Goal: Obtain resource: Download file/media

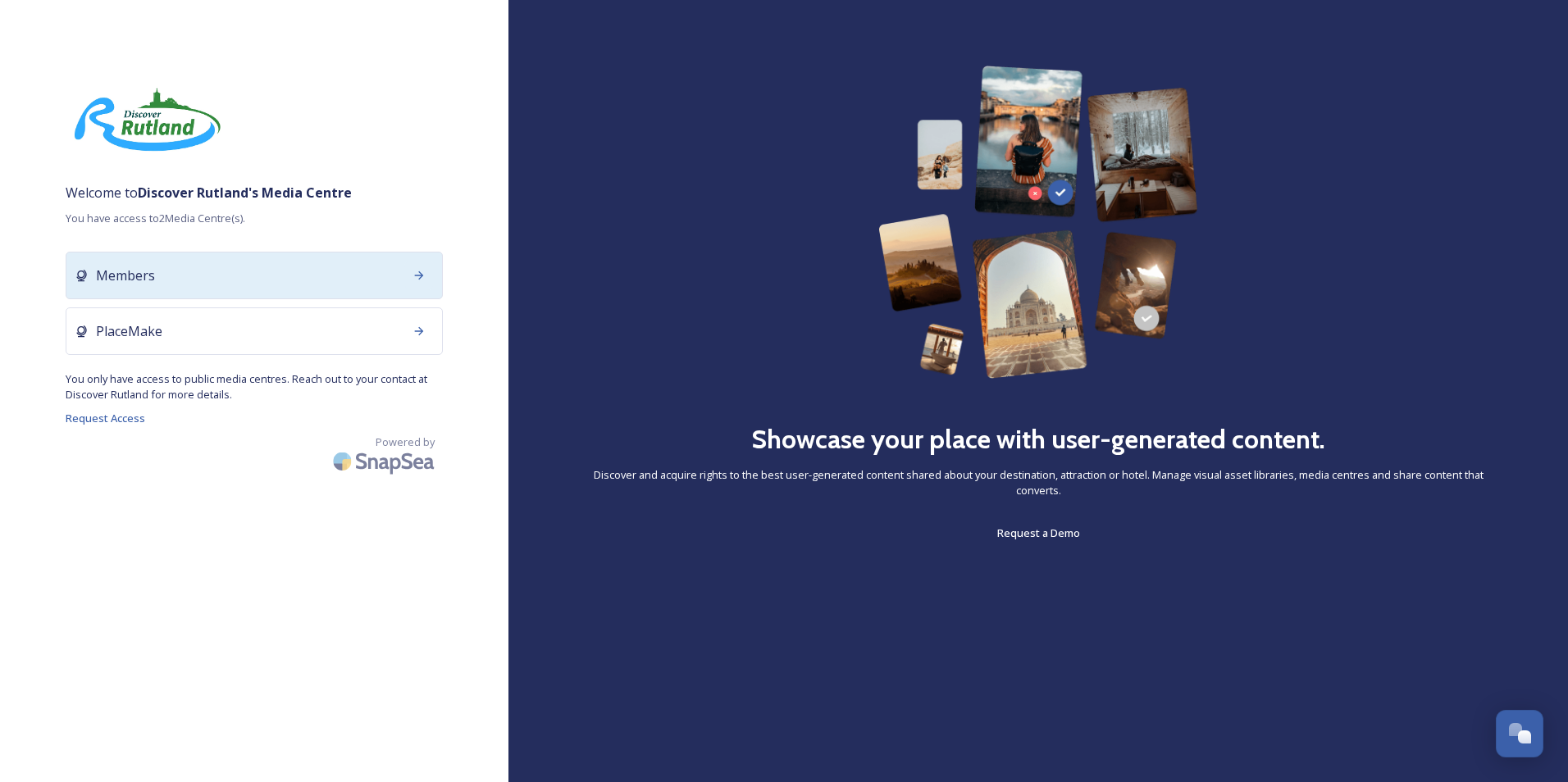
click at [421, 279] on icon at bounding box center [418, 275] width 13 height 13
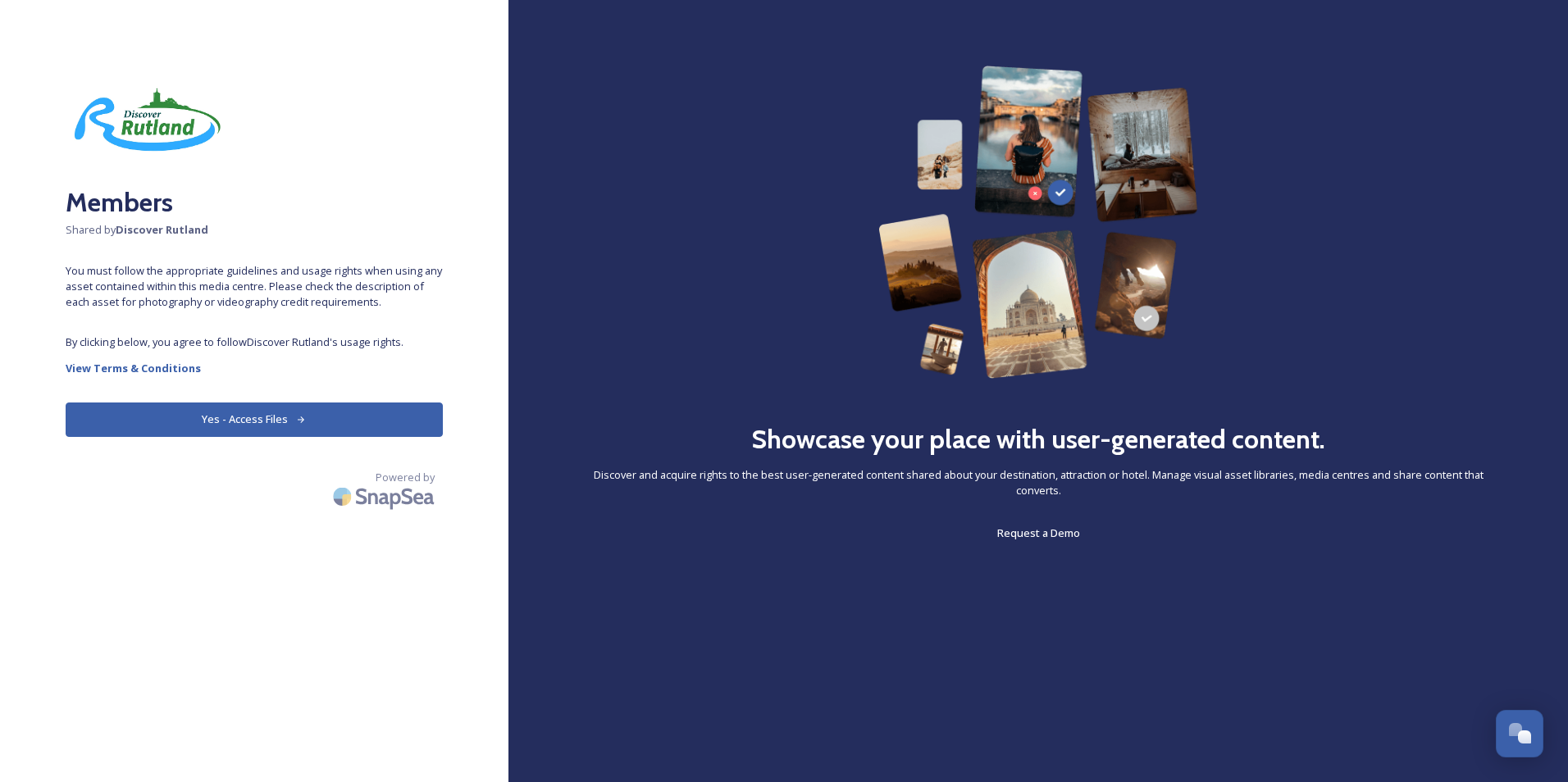
click at [206, 412] on button "Yes - Access Files" at bounding box center [254, 420] width 378 height 34
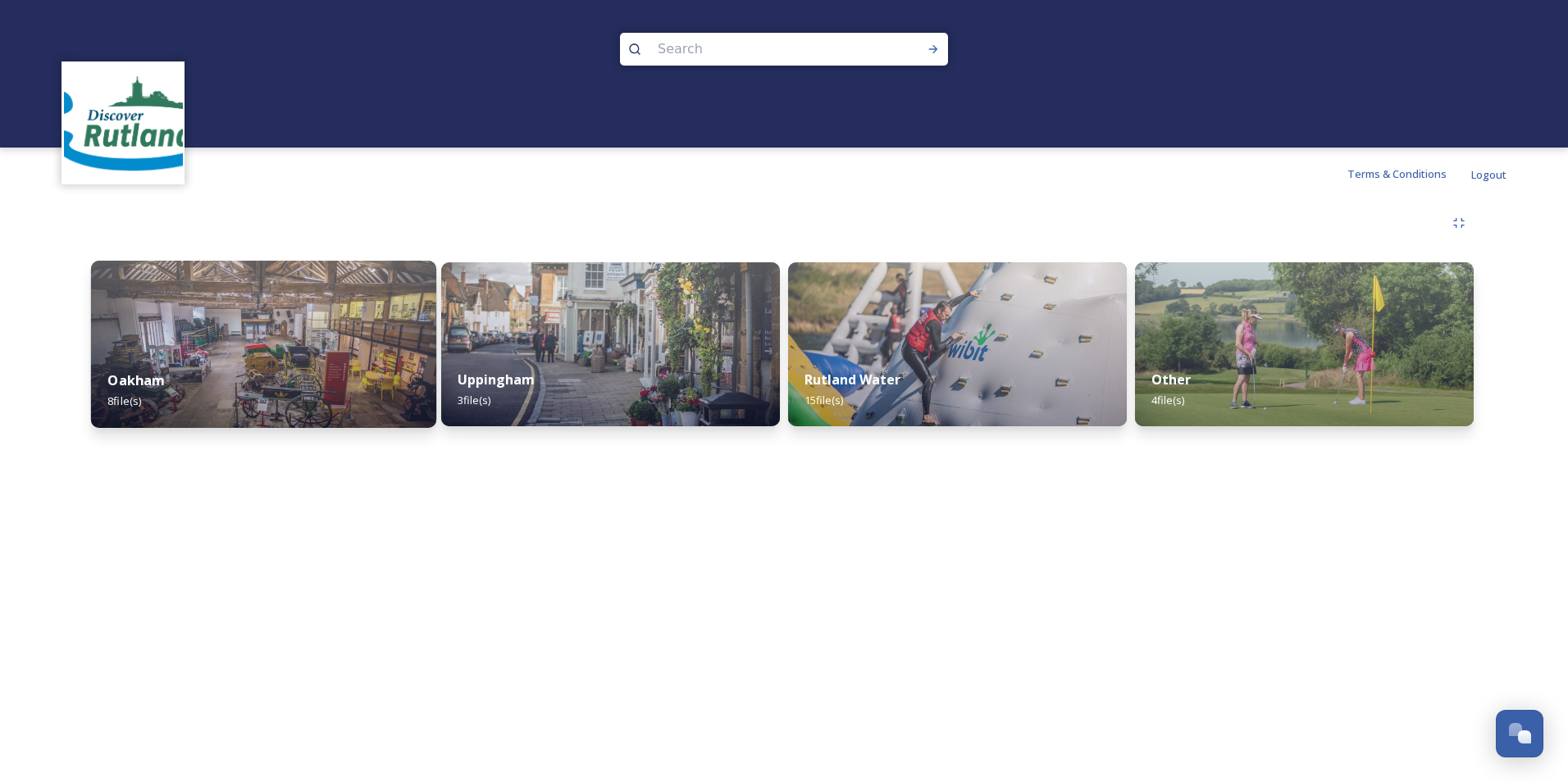
click at [213, 369] on div "Oakham 8 file(s)" at bounding box center [263, 391] width 345 height 75
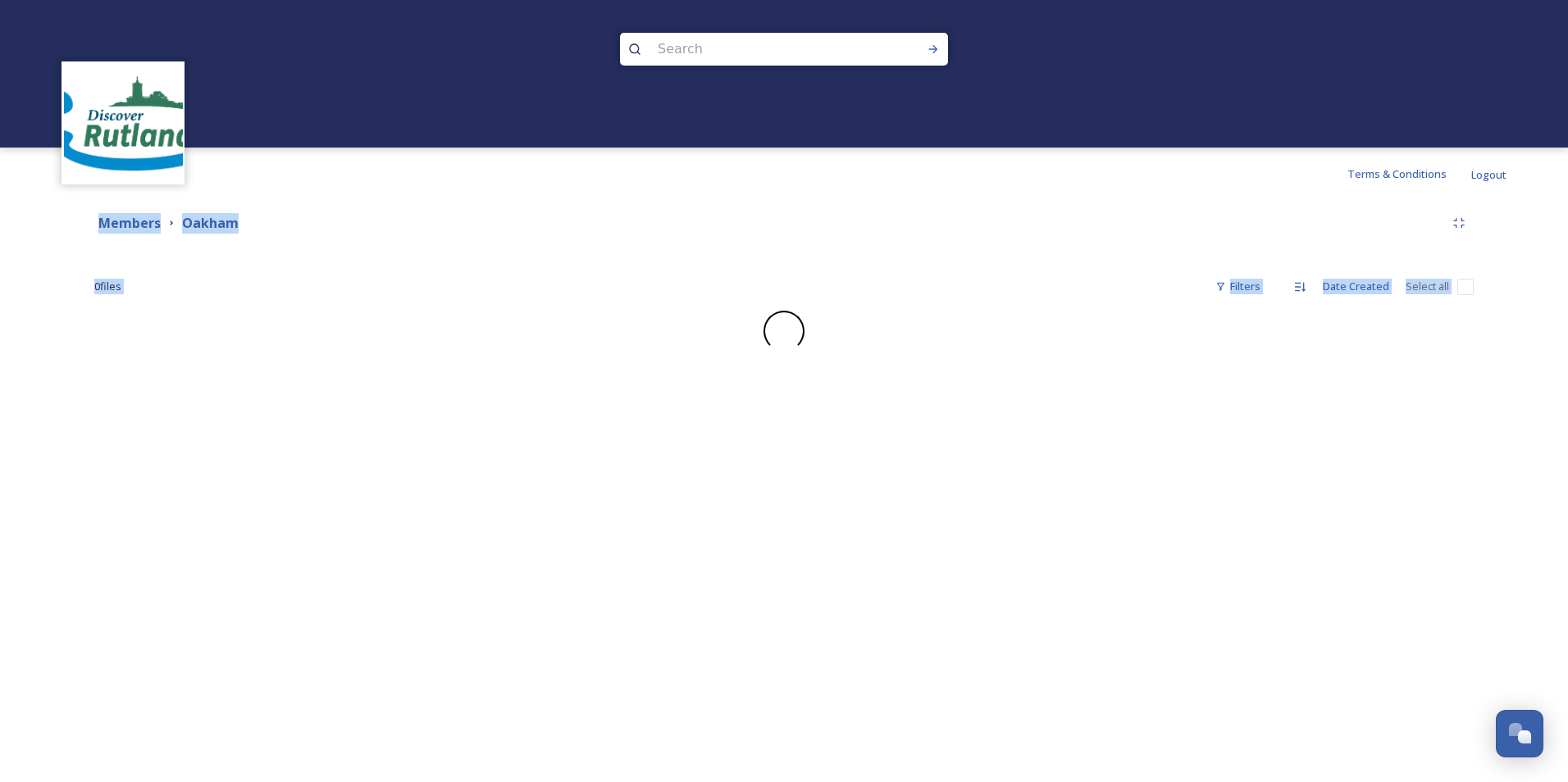
click at [213, 369] on div "Terms & Conditions Logout Shared by: Discover Rutland Members Oakham 0 file s F…" at bounding box center [784, 391] width 1568 height 782
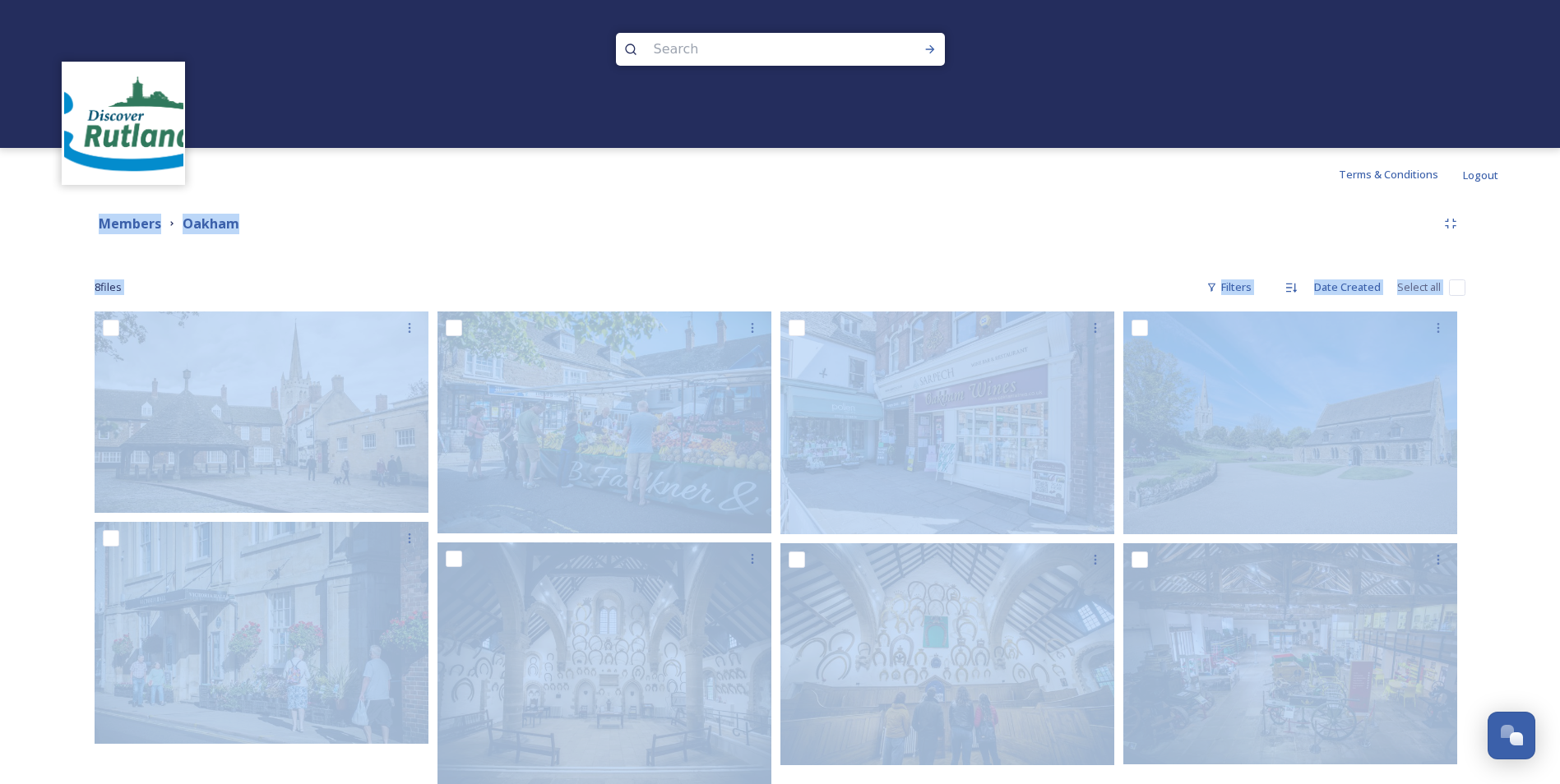
click at [1529, 415] on div "Shared by: Discover Rutland Members Oakham 8 file s Filters Date Created Select…" at bounding box center [780, 523] width 1560 height 645
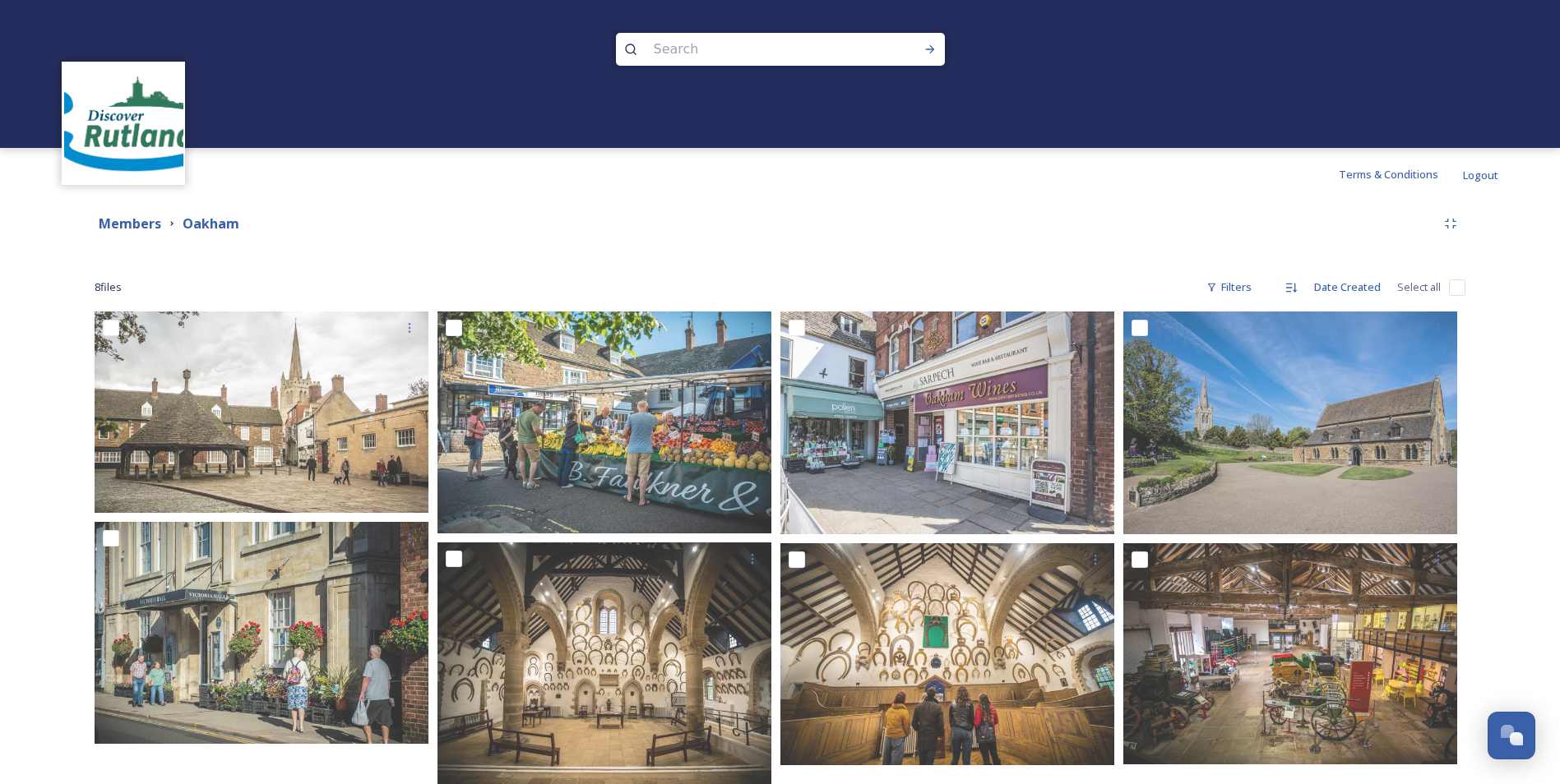
scroll to position [61, 0]
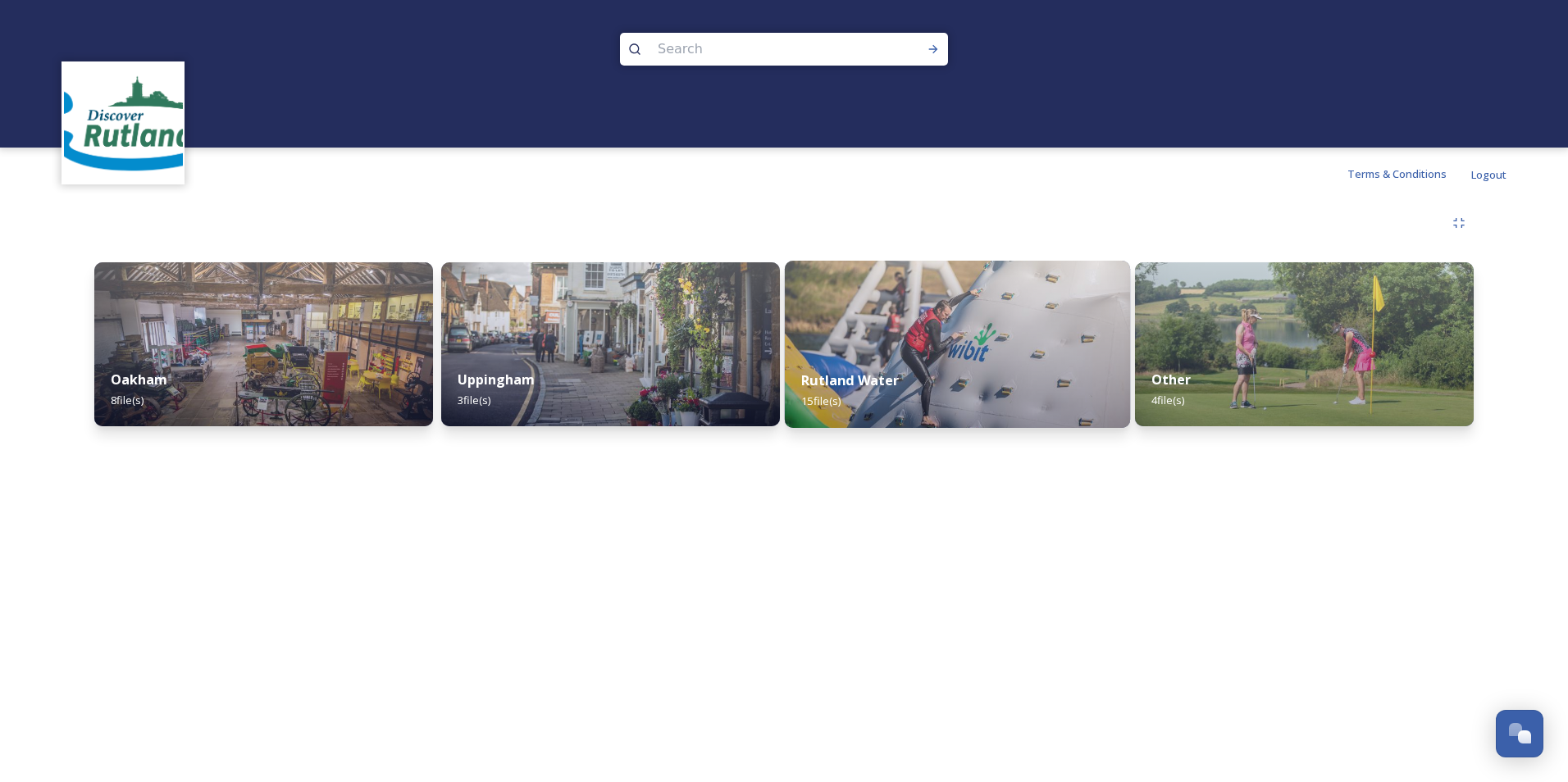
click at [966, 371] on div "Rutland Water 15 file(s)" at bounding box center [957, 391] width 345 height 75
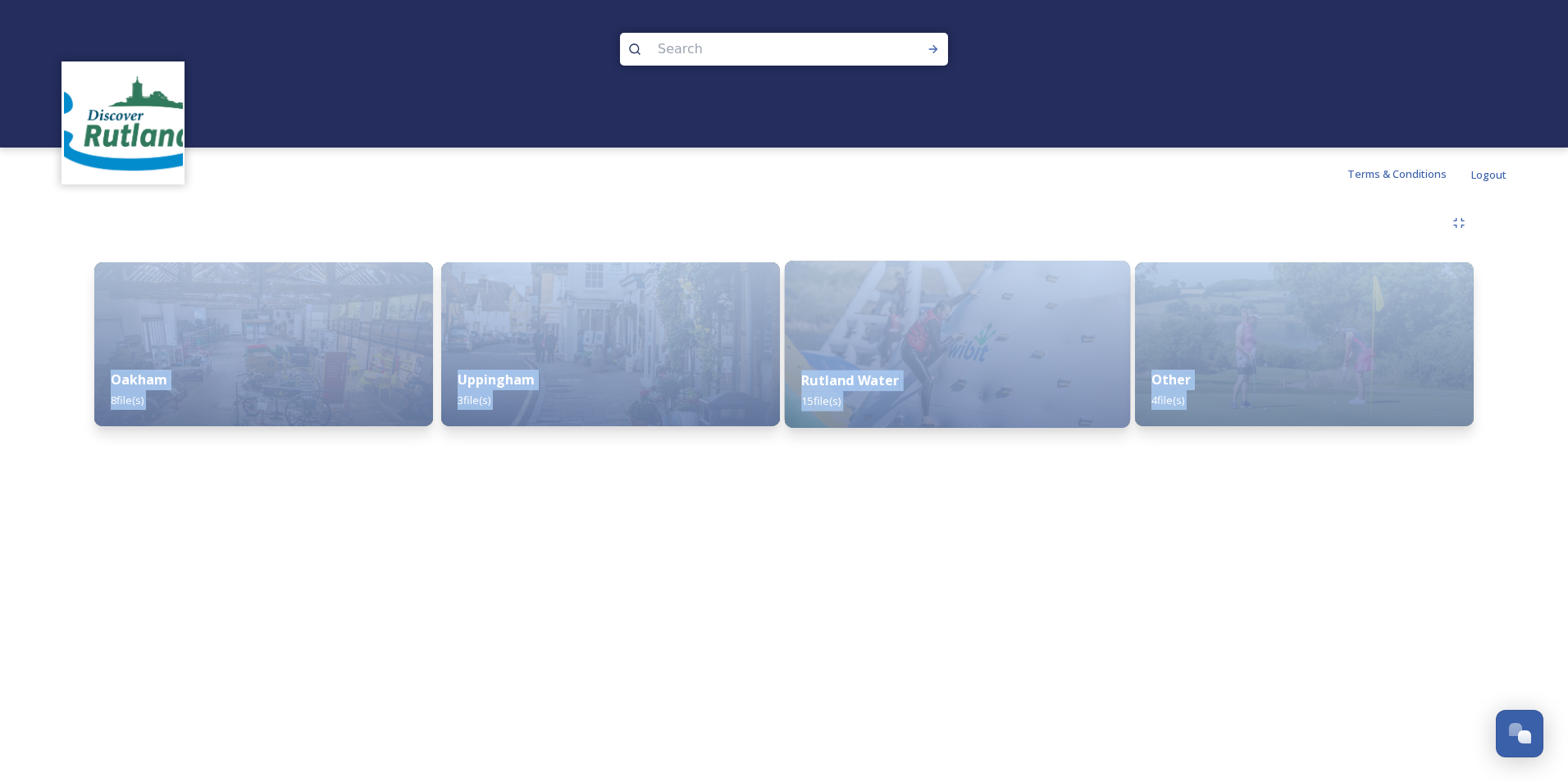
click at [966, 371] on div "Terms & Conditions Logout Shared by: Discover Rutland Oakham 8 file(s) Uppingha…" at bounding box center [784, 391] width 1568 height 782
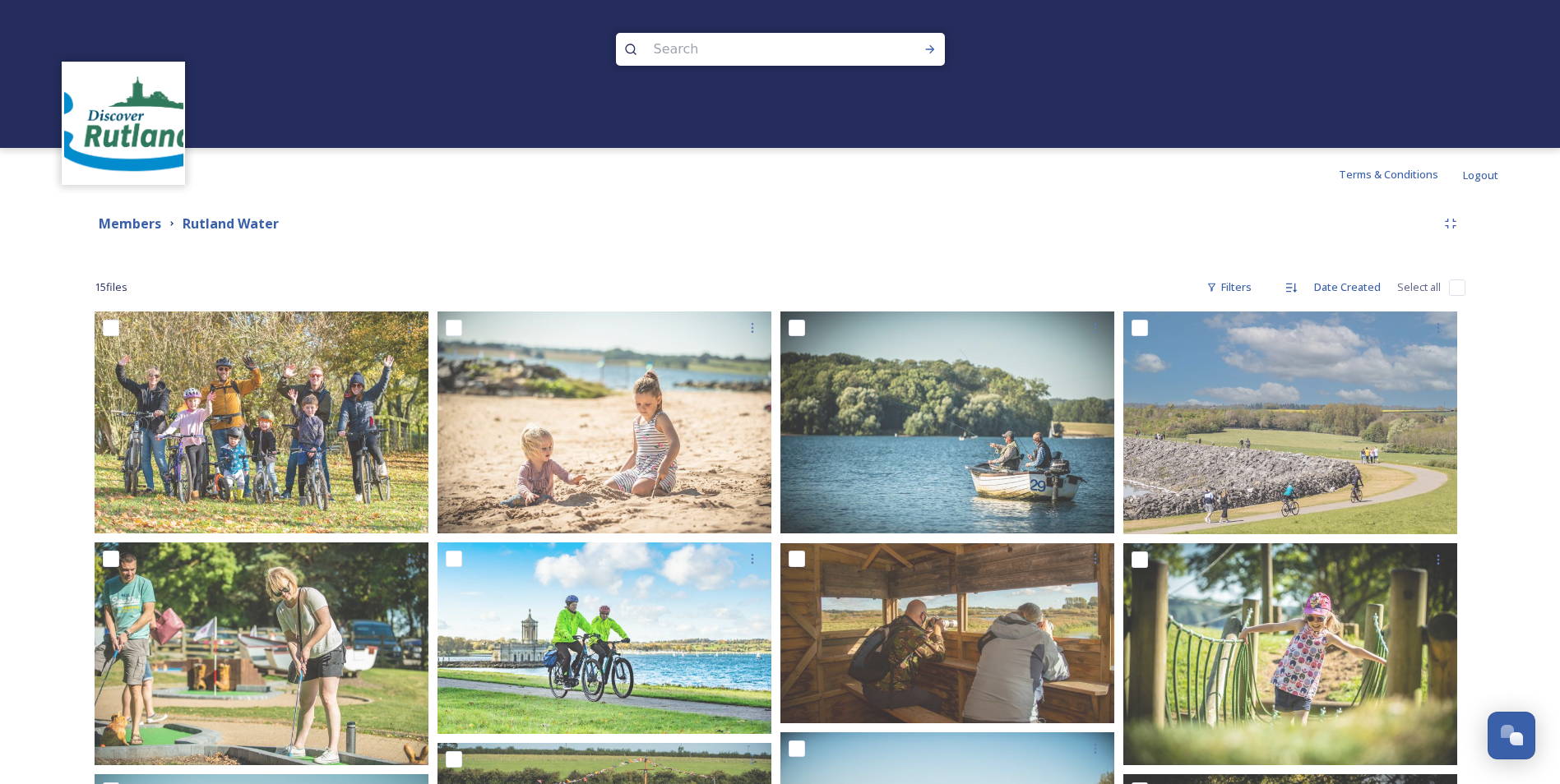
click at [1035, 234] on div "Members Rutland Water" at bounding box center [779, 224] width 1370 height 30
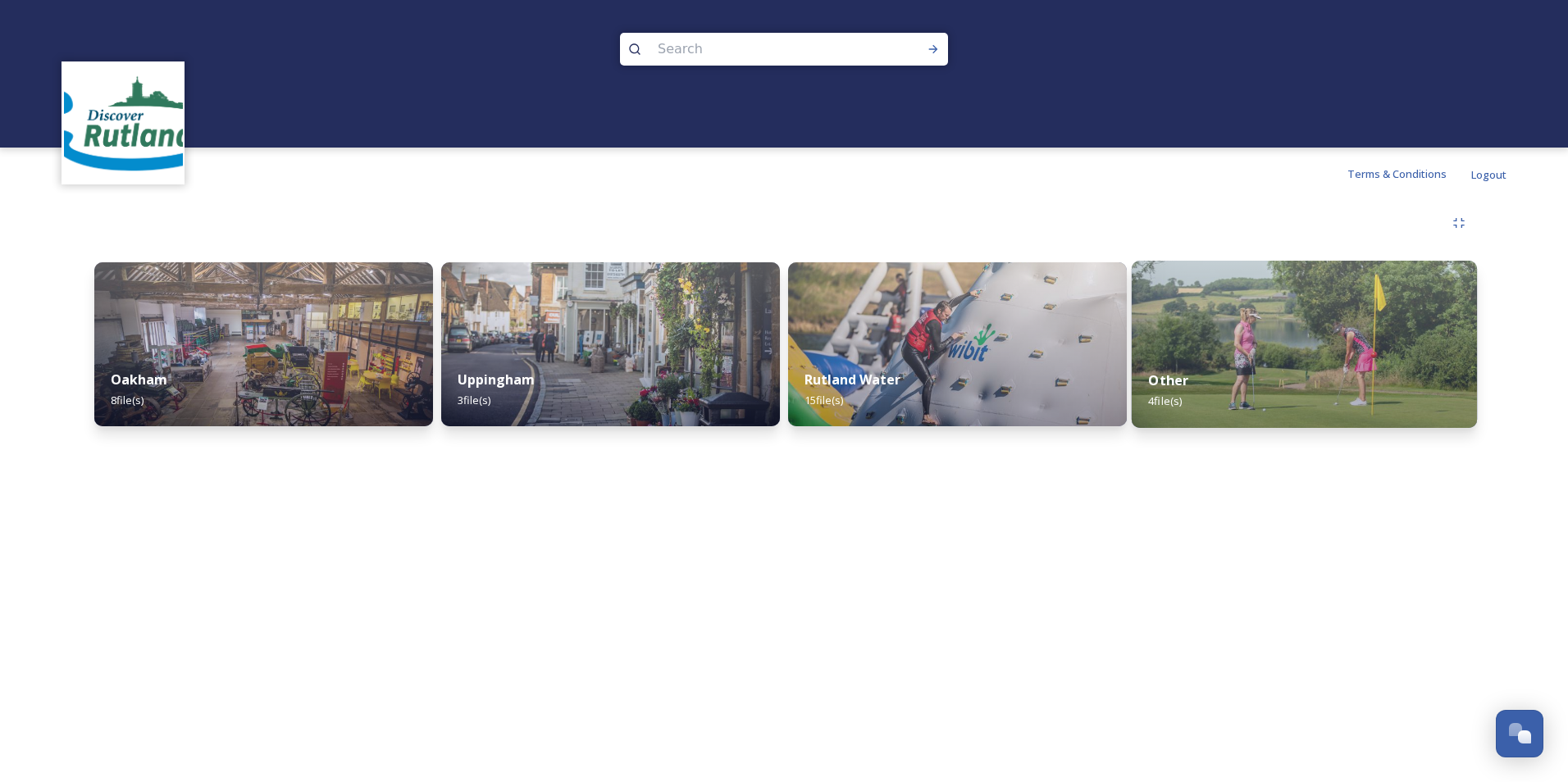
click at [1304, 365] on div "Other 4 file(s)" at bounding box center [1304, 391] width 345 height 75
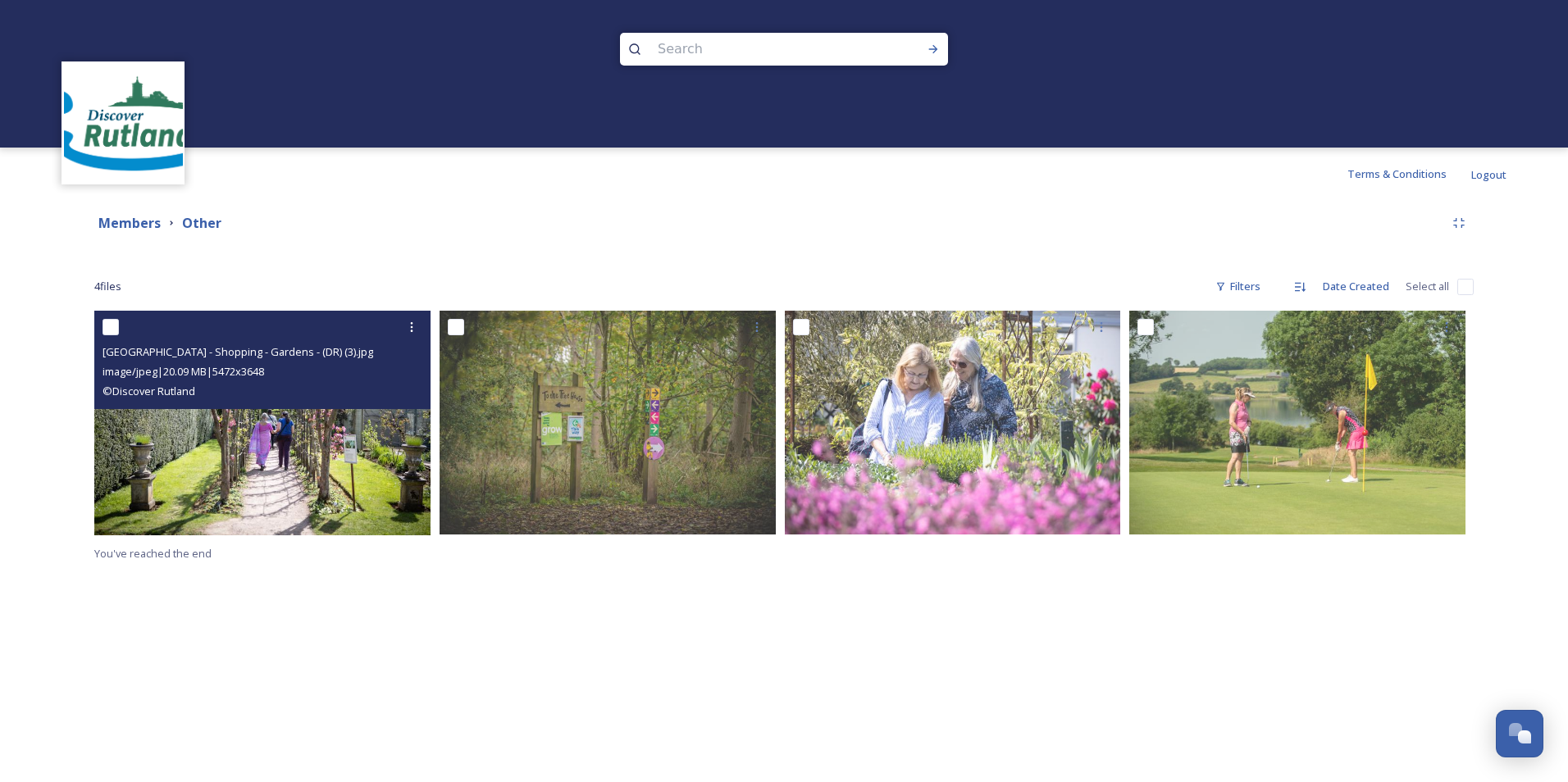
click at [287, 466] on img at bounding box center [262, 422] width 336 height 225
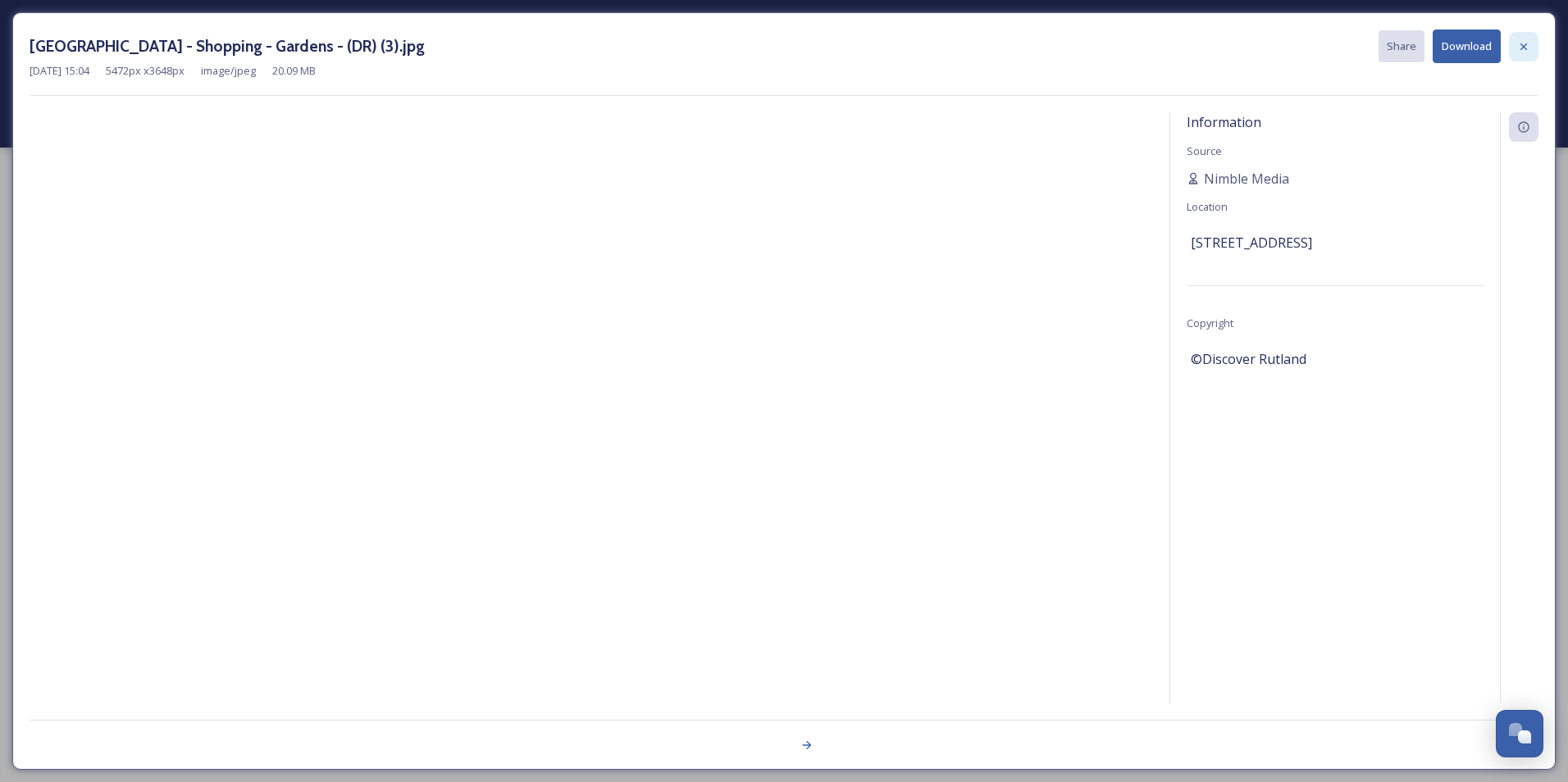
click at [1526, 44] on icon at bounding box center [1524, 46] width 7 height 7
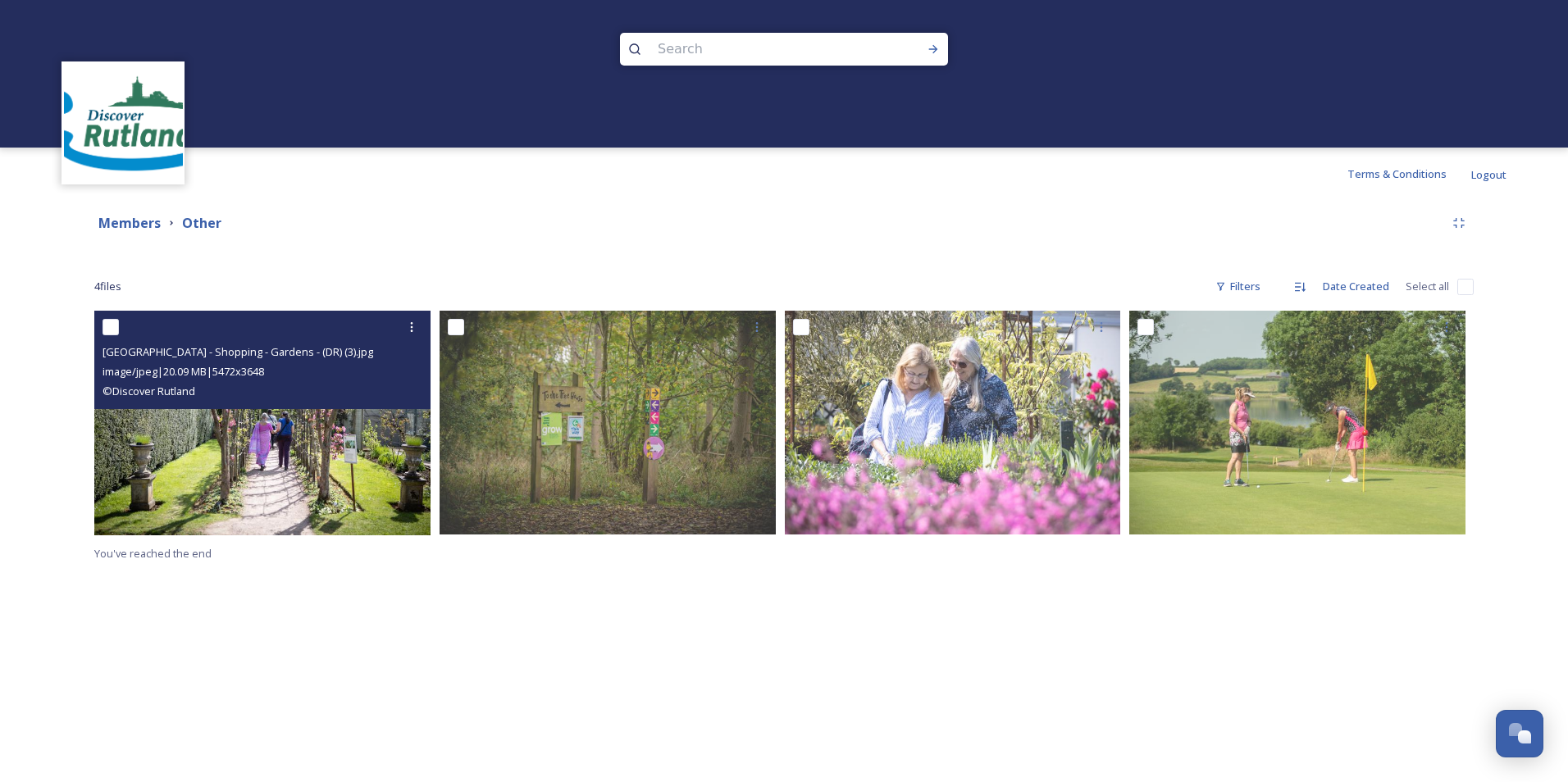
click at [108, 326] on input "checkbox" at bounding box center [110, 327] width 16 height 16
checkbox input "true"
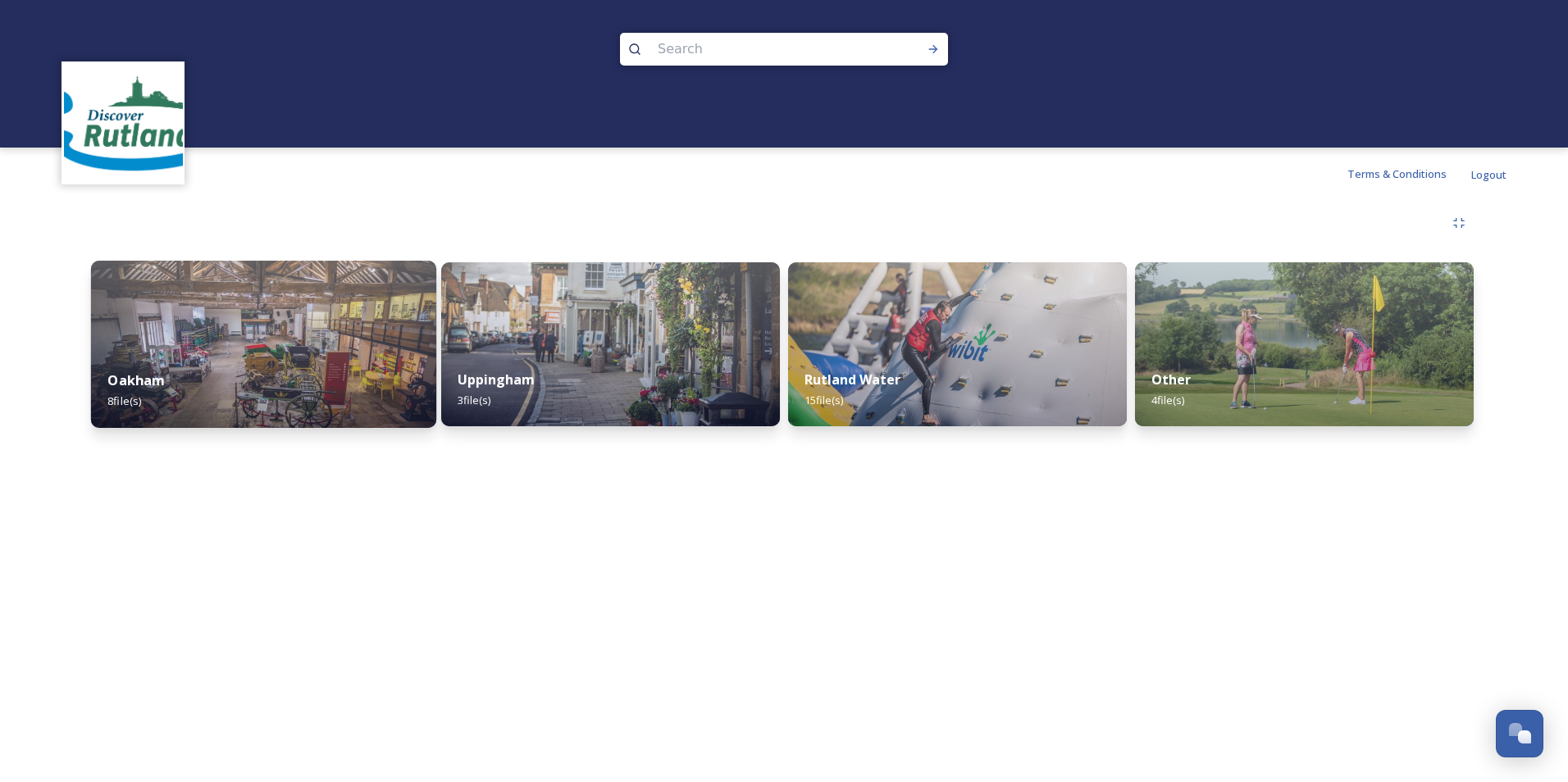
click at [221, 353] on img at bounding box center [263, 344] width 345 height 167
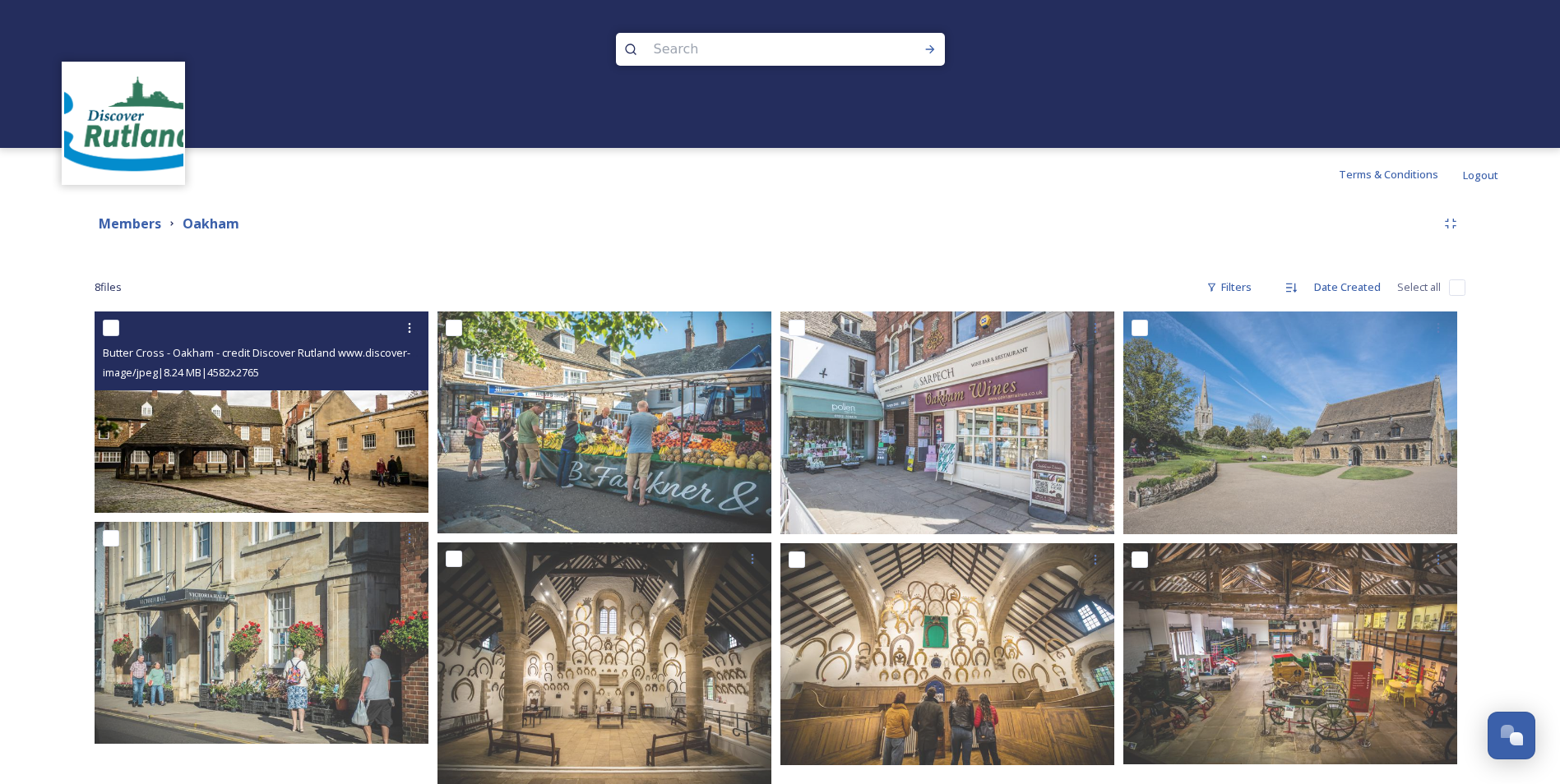
click at [111, 325] on input "checkbox" at bounding box center [111, 327] width 16 height 16
checkbox input "true"
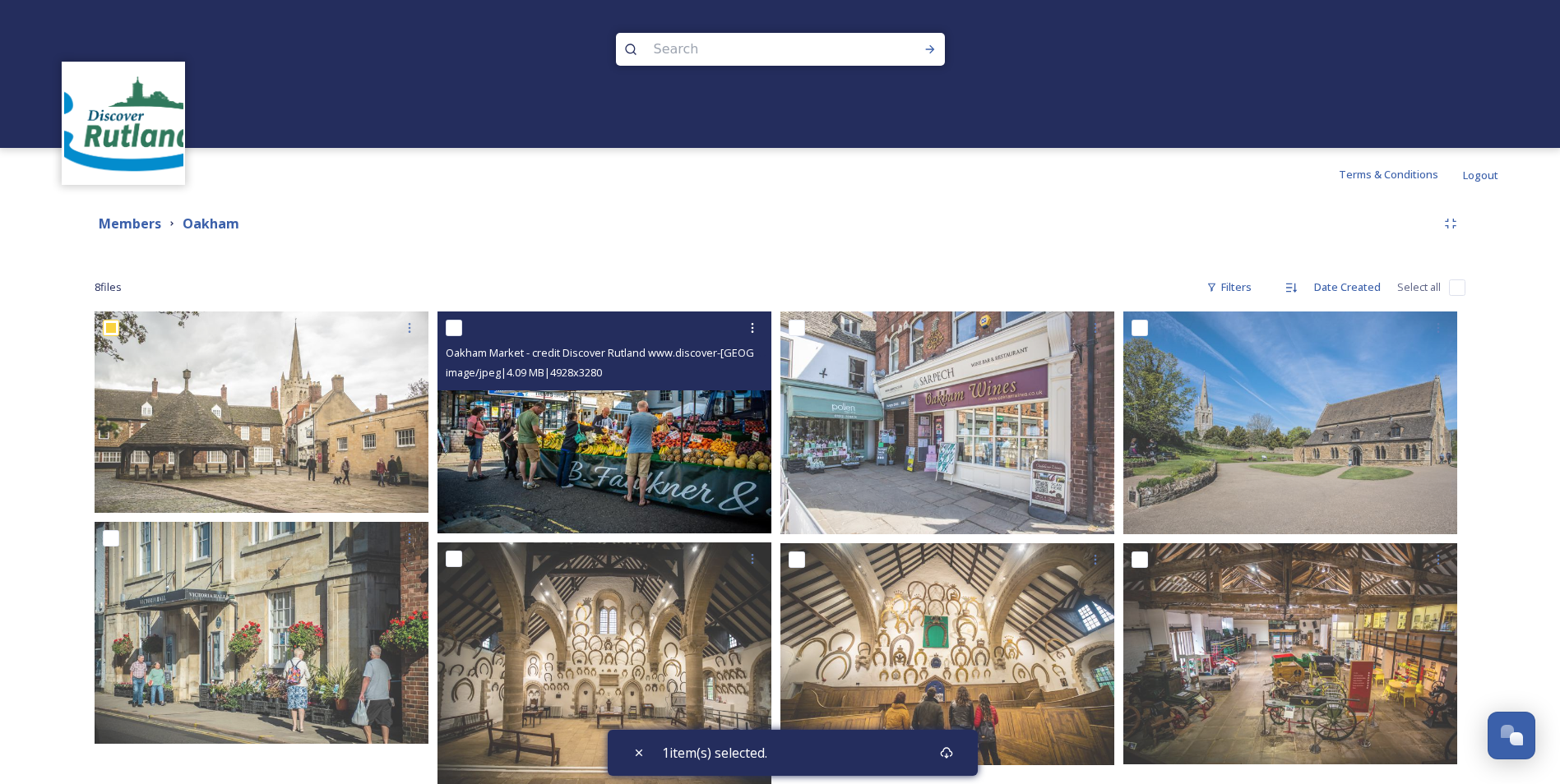
click at [453, 324] on input "checkbox" at bounding box center [453, 327] width 16 height 16
checkbox input "true"
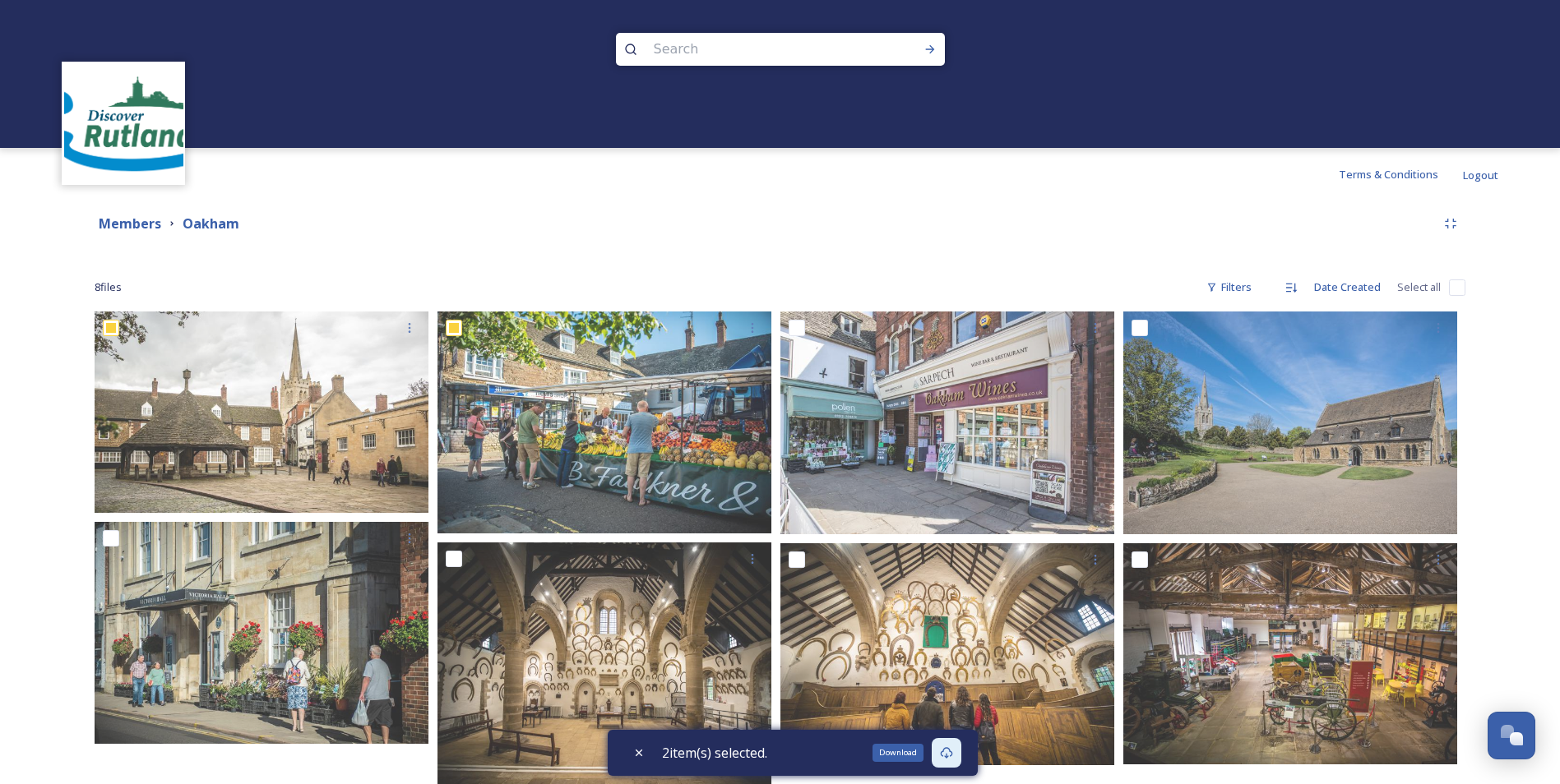
click at [945, 753] on icon at bounding box center [946, 753] width 13 height 13
click at [880, 753] on div "2 item(s) selected." at bounding box center [792, 753] width 370 height 46
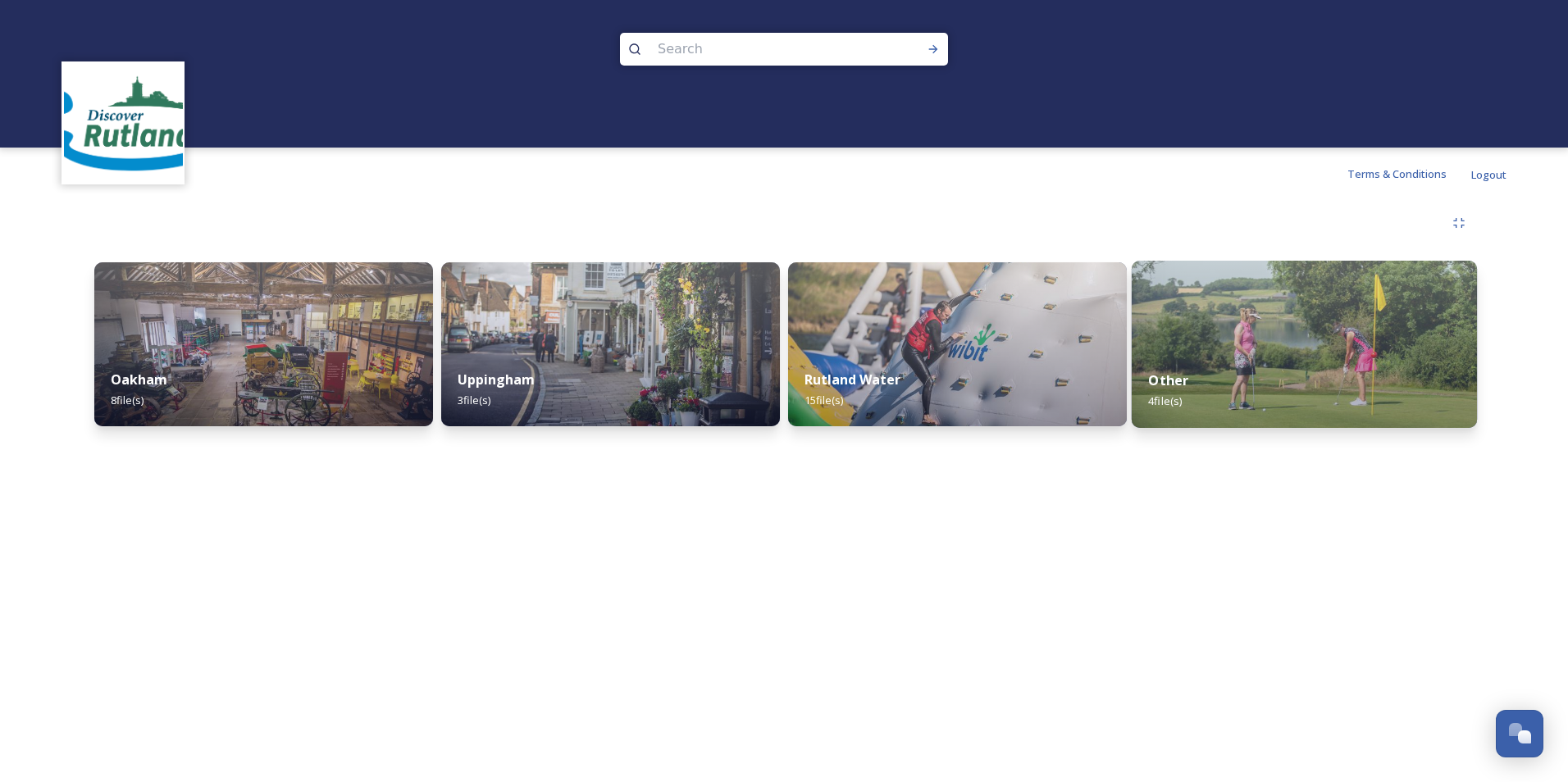
click at [1291, 366] on div "Other 4 file(s)" at bounding box center [1304, 391] width 345 height 75
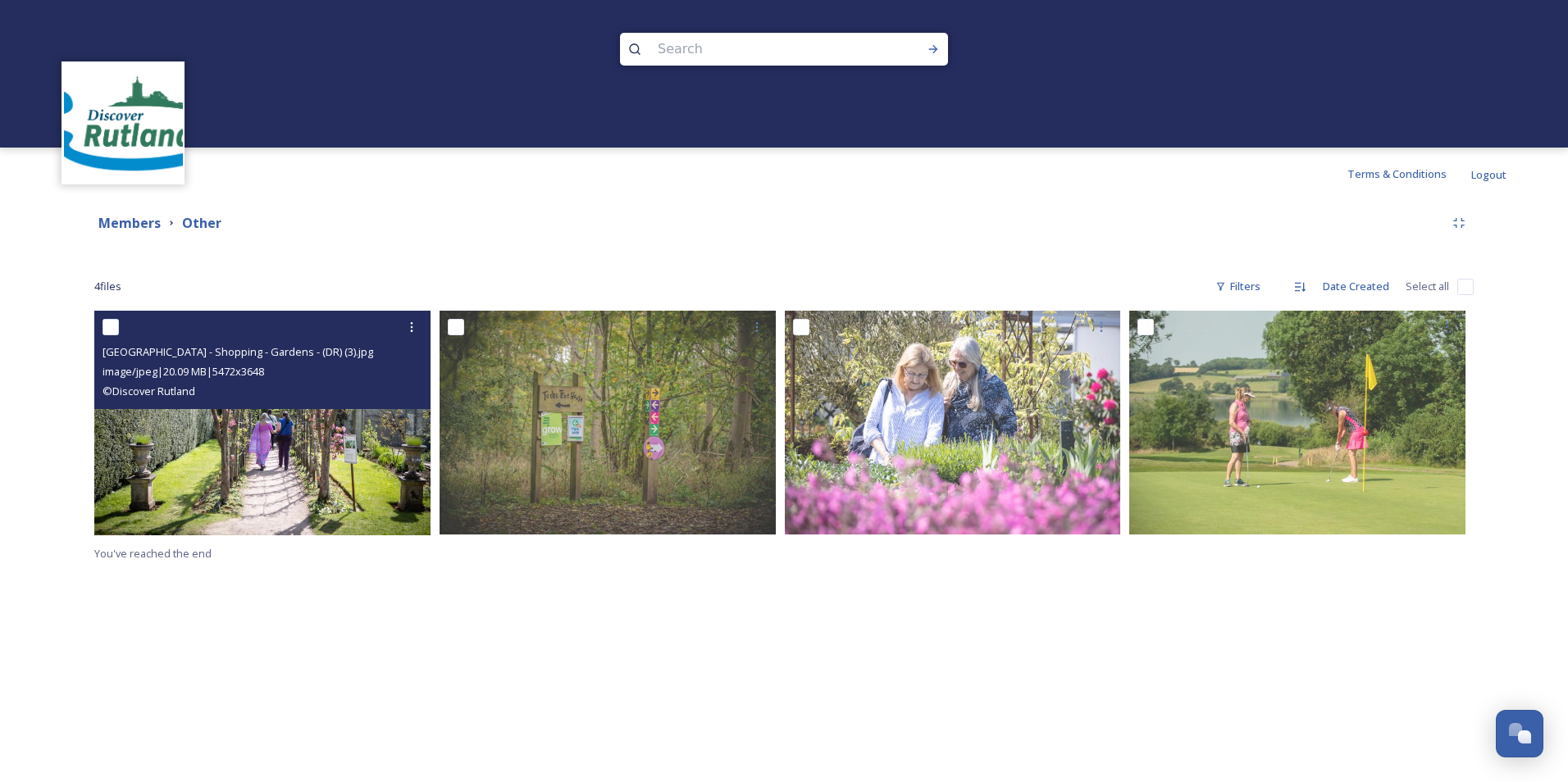
click at [109, 326] on input "checkbox" at bounding box center [110, 327] width 16 height 16
checkbox input "true"
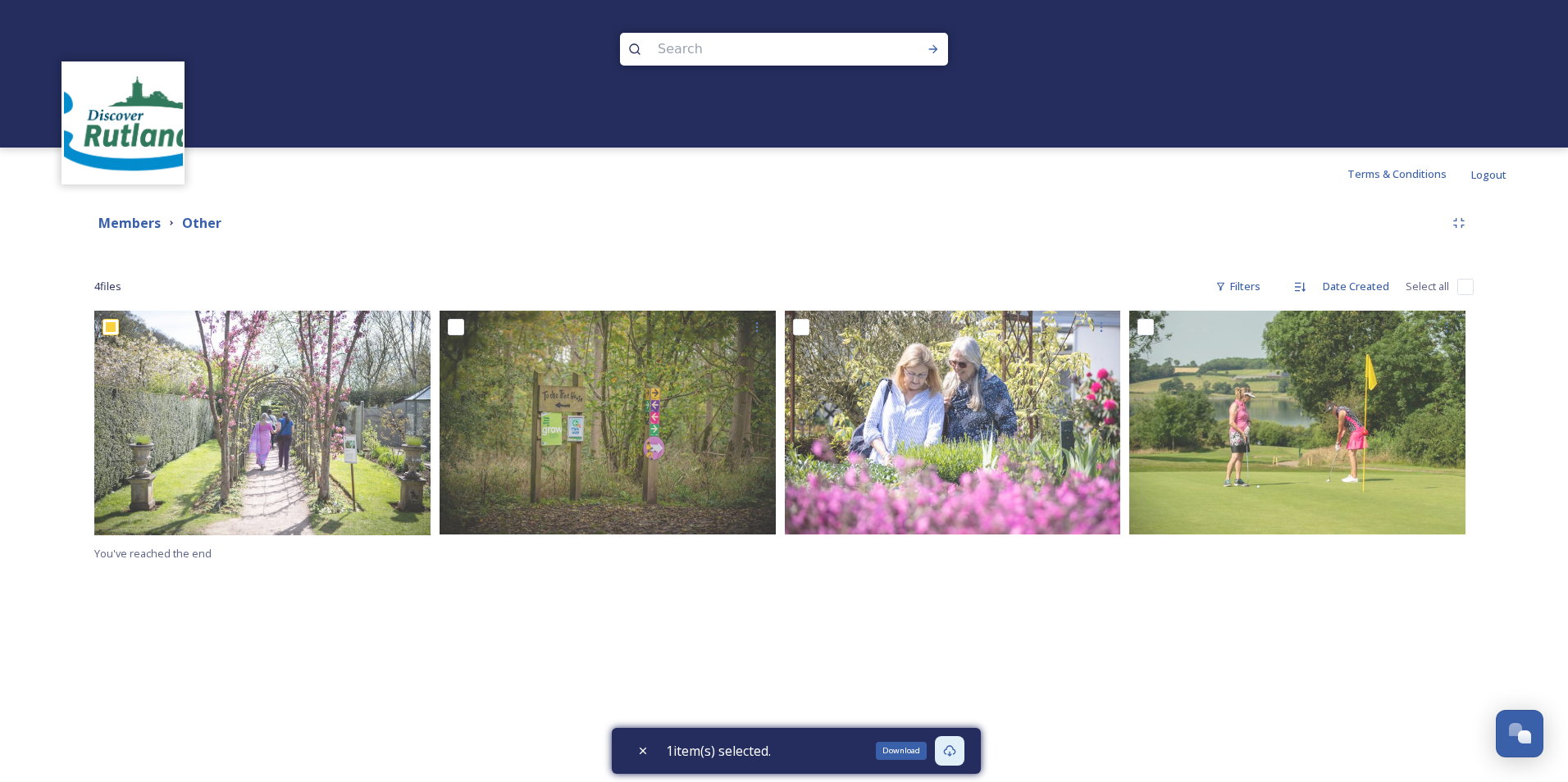
click at [951, 746] on icon at bounding box center [949, 751] width 13 height 13
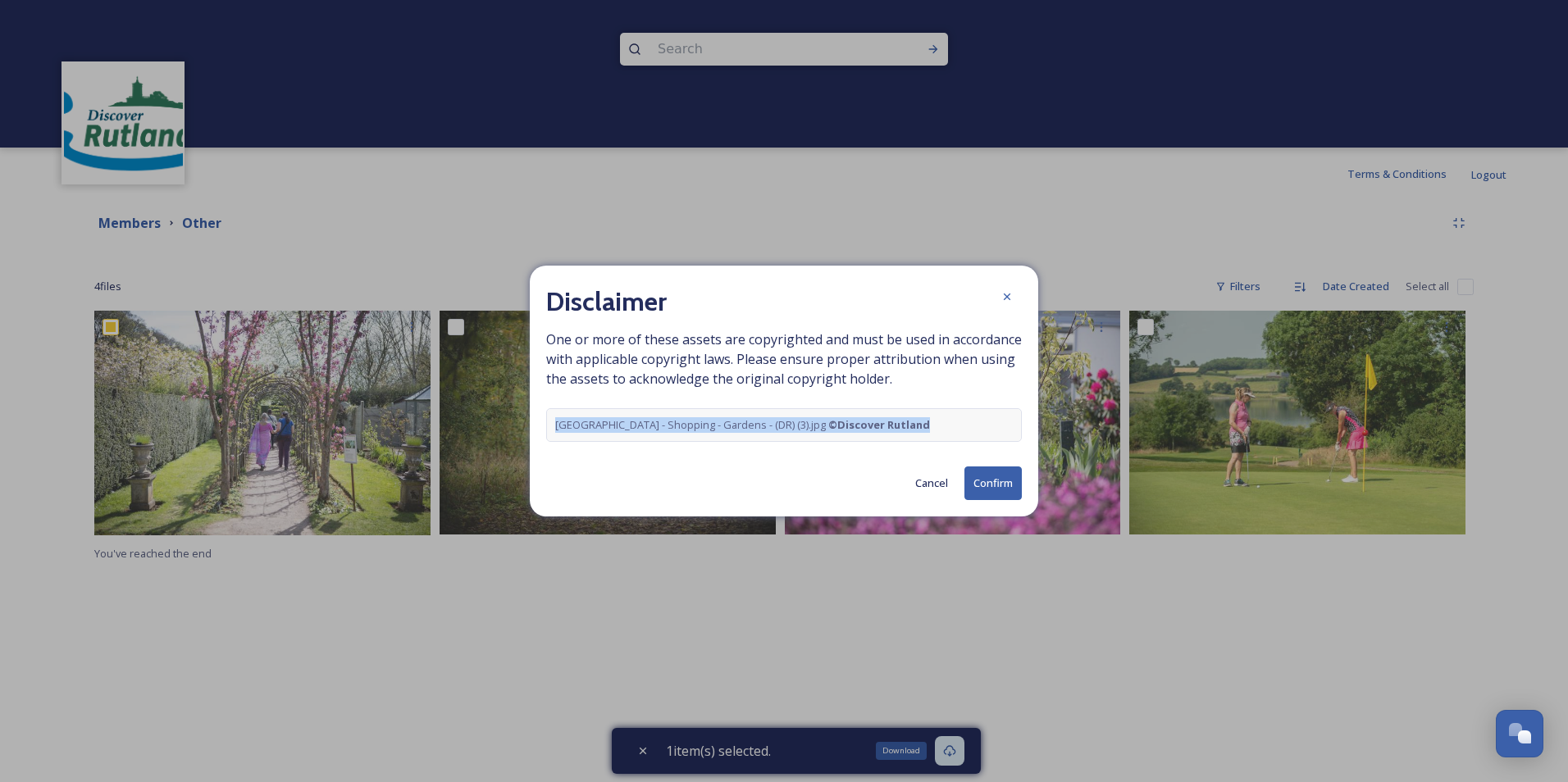
drag, startPoint x: 927, startPoint y: 422, endPoint x: 535, endPoint y: 422, distance: 392.0
click at [535, 422] on div "Disclaimer One or more of these assets are copyrighted and must be used in acco…" at bounding box center [783, 391] width 508 height 251
click at [930, 483] on button "Cancel" at bounding box center [932, 483] width 49 height 32
